Goal: Find specific page/section: Find specific page/section

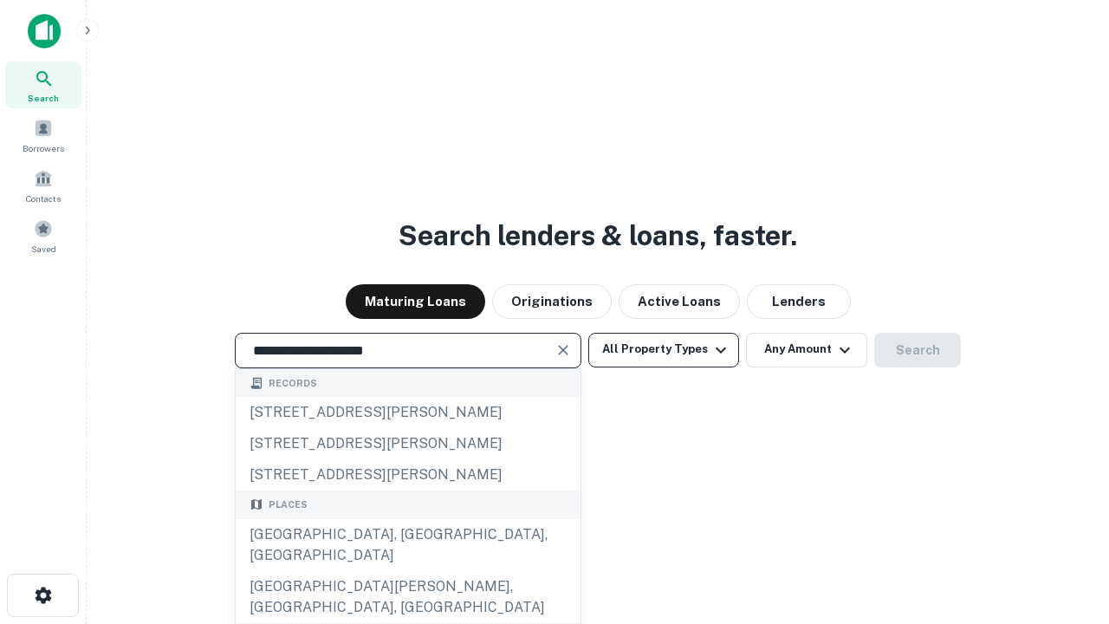
click at [407, 571] on div "[GEOGRAPHIC_DATA], [GEOGRAPHIC_DATA], [GEOGRAPHIC_DATA]" at bounding box center [408, 545] width 345 height 52
click at [664, 349] on button "All Property Types" at bounding box center [663, 350] width 151 height 35
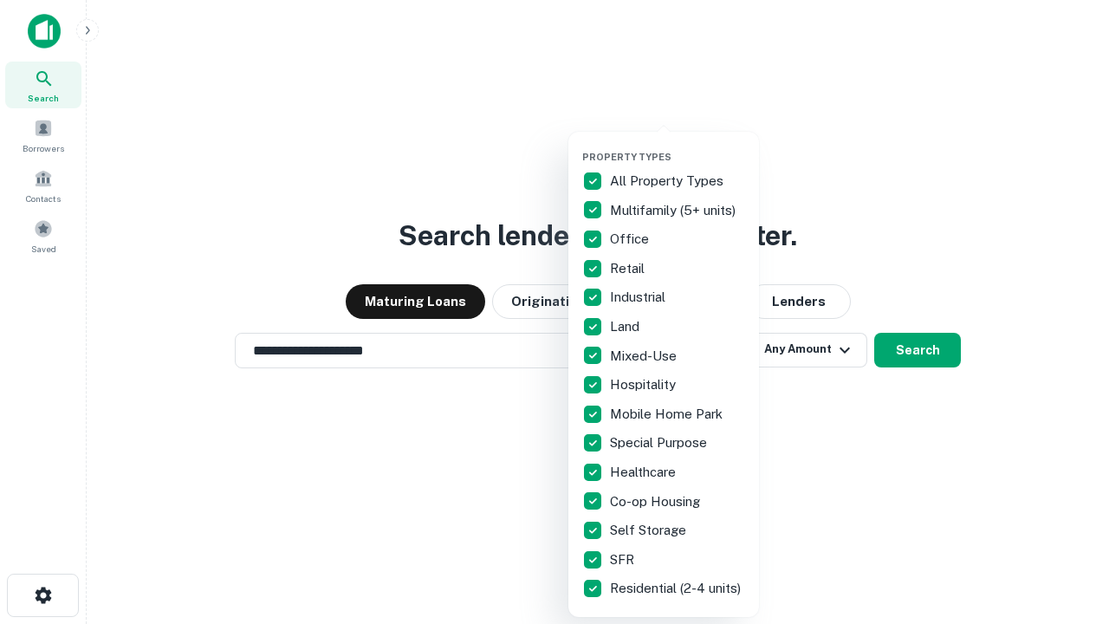
type input "**********"
click at [677, 146] on button "button" at bounding box center [677, 146] width 191 height 1
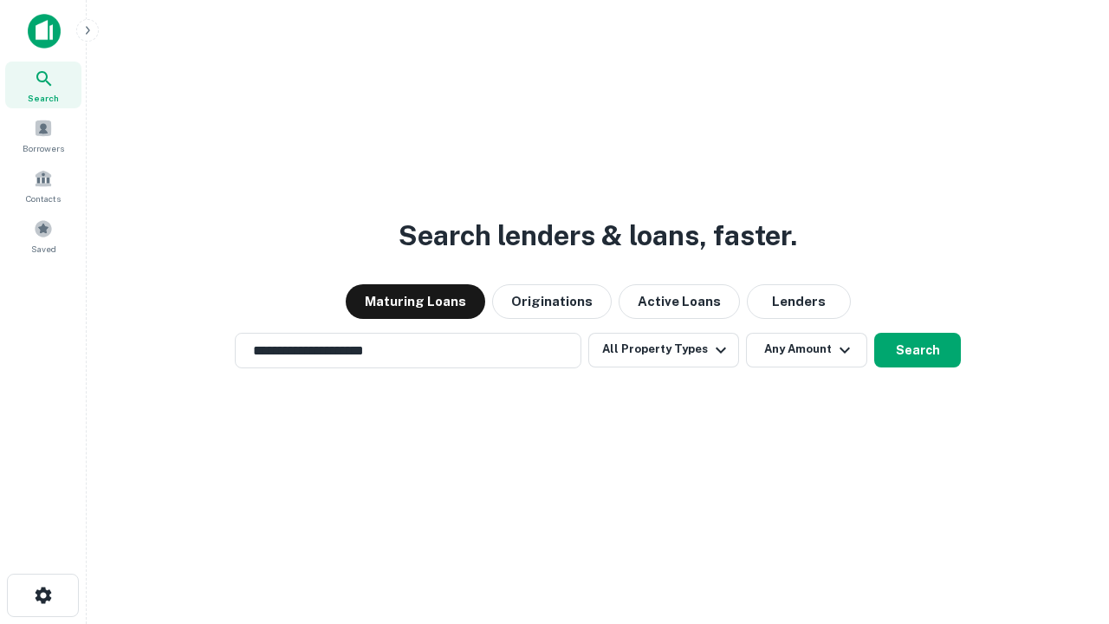
scroll to position [27, 0]
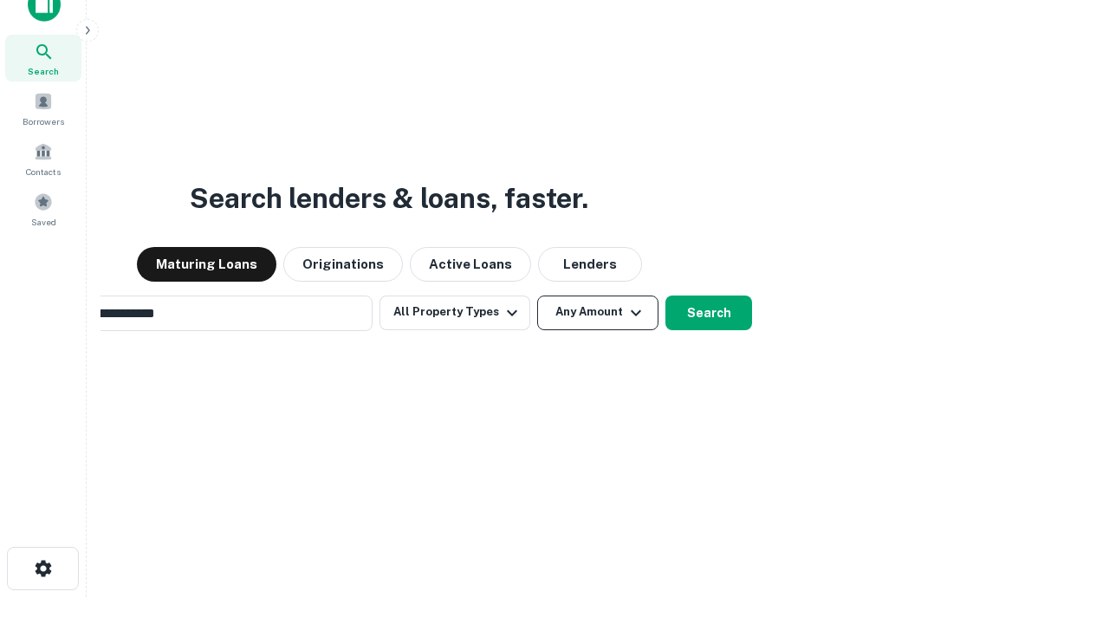
click at [537, 295] on button "Any Amount" at bounding box center [597, 312] width 121 height 35
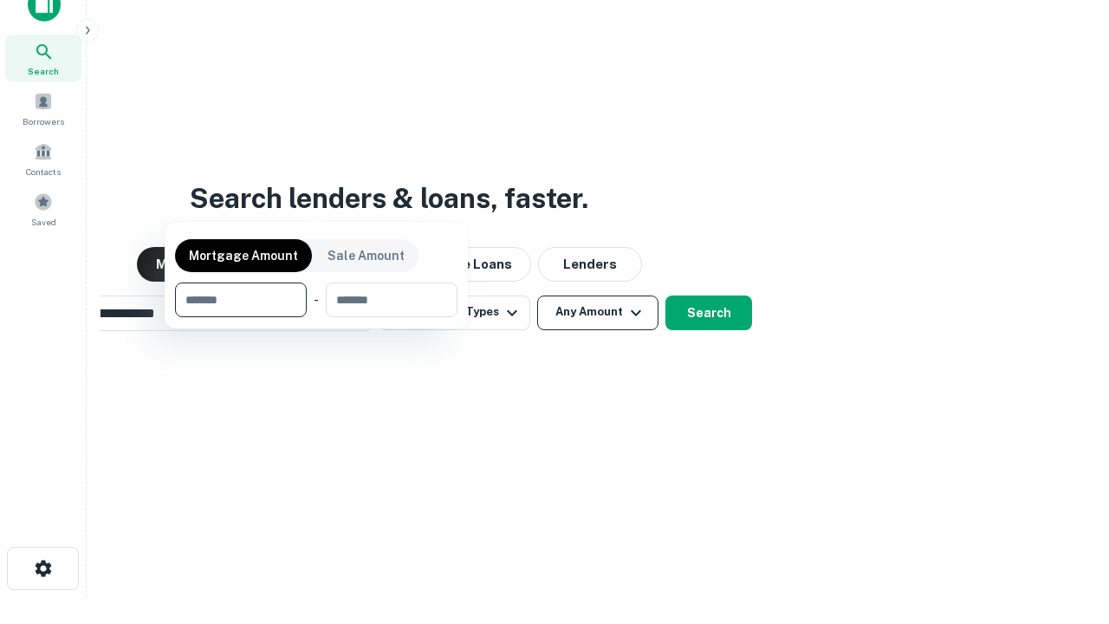
scroll to position [28, 0]
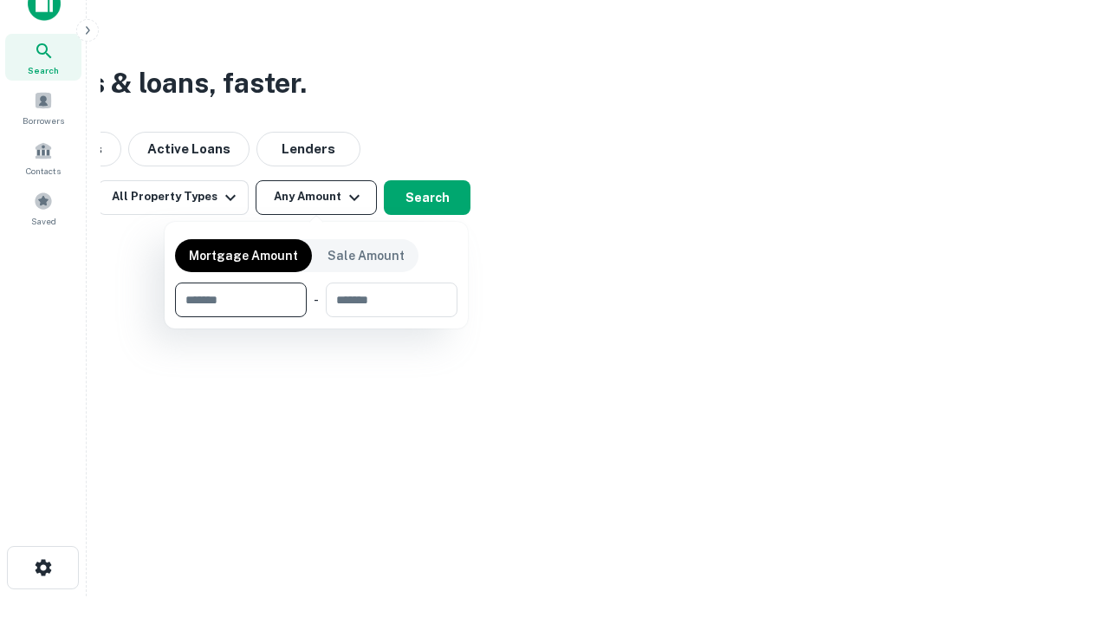
type input "*******"
click at [316, 317] on button "button" at bounding box center [316, 317] width 282 height 1
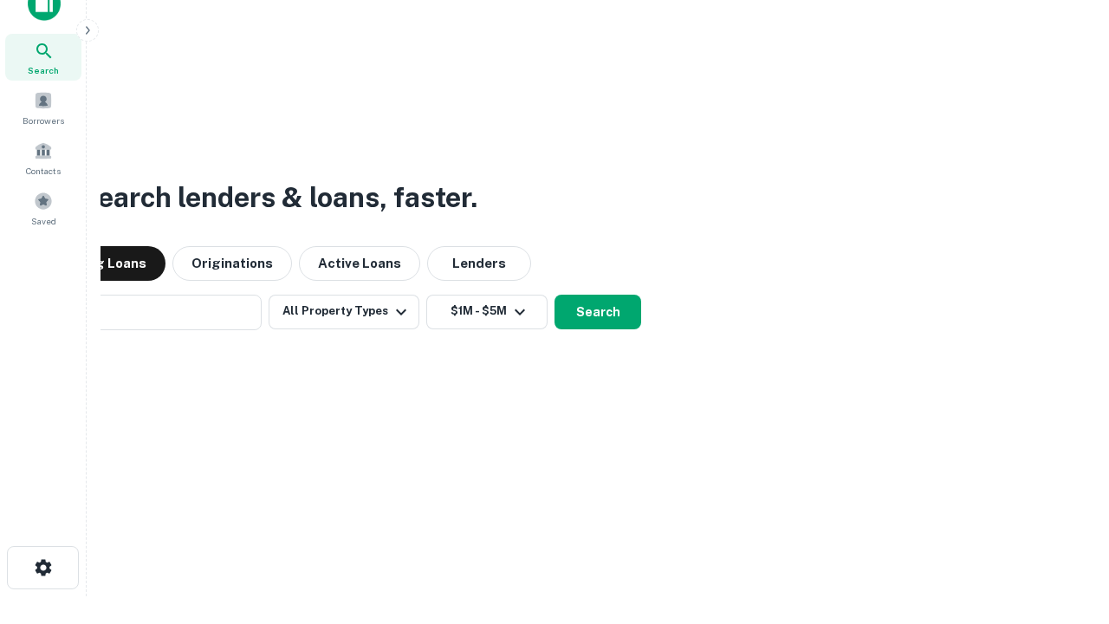
scroll to position [27, 0]
click at [554, 295] on button "Search" at bounding box center [597, 312] width 87 height 35
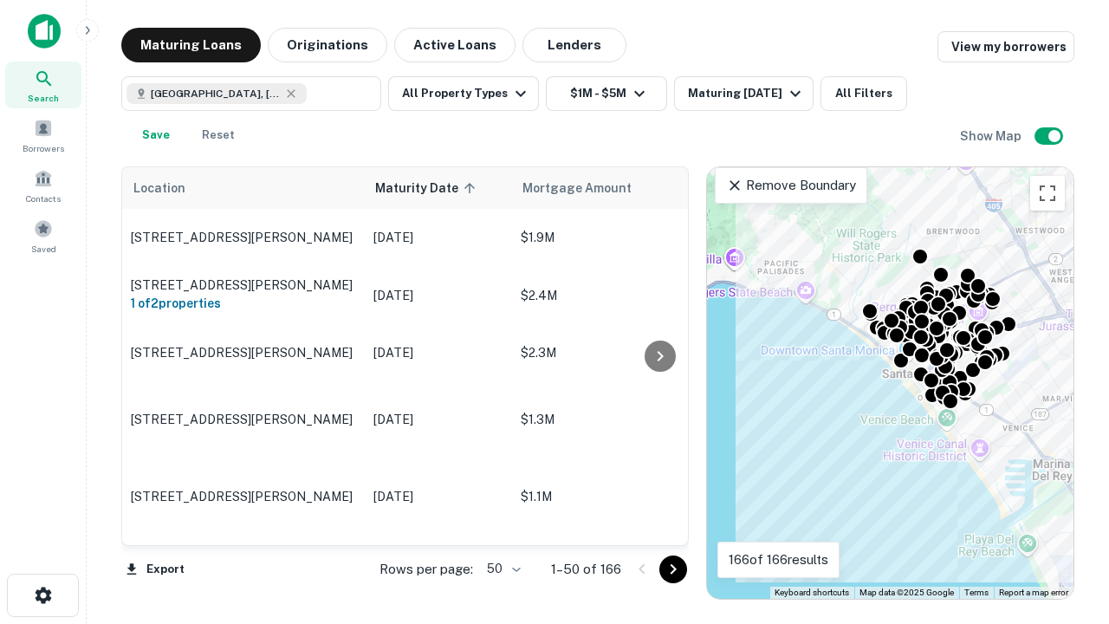
click at [501, 568] on body "Search Borrowers Contacts Saved Maturing Loans Originations Active Loans Lender…" at bounding box center [554, 312] width 1109 height 624
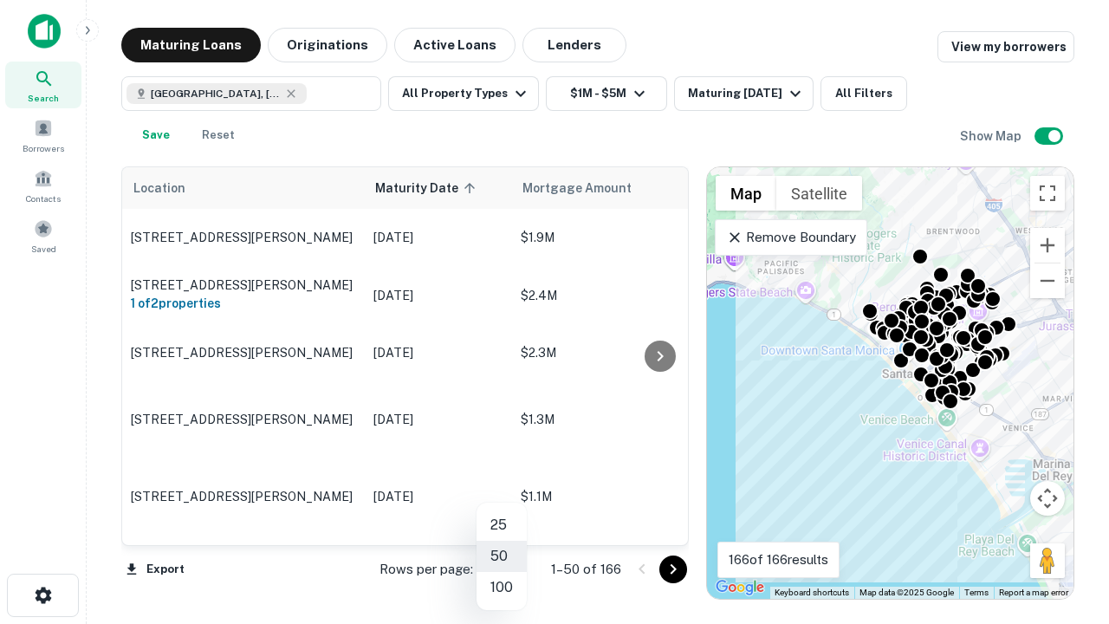
click at [502, 525] on li "25" at bounding box center [501, 524] width 50 height 31
